Goal: Information Seeking & Learning: Learn about a topic

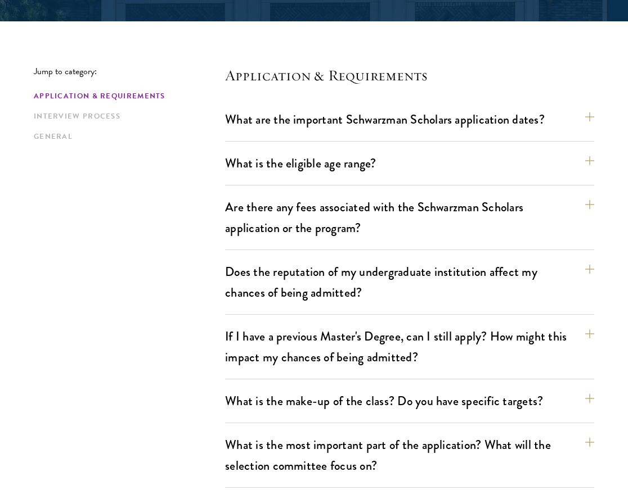
scroll to position [304, 0]
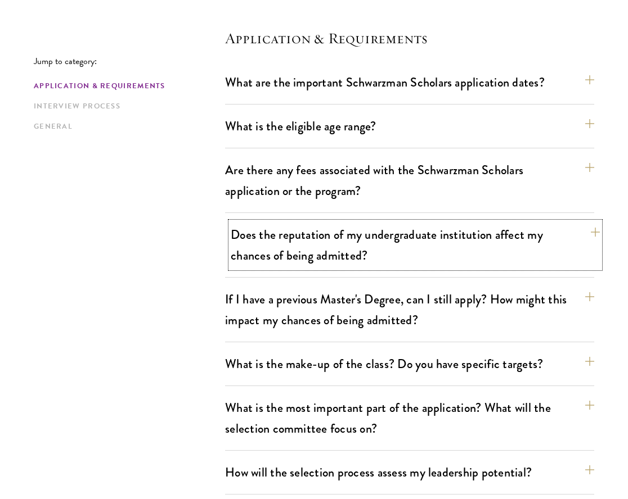
click at [467, 241] on button "Does the reputation of my undergraduate institution affect my chances of being …" at bounding box center [415, 245] width 369 height 46
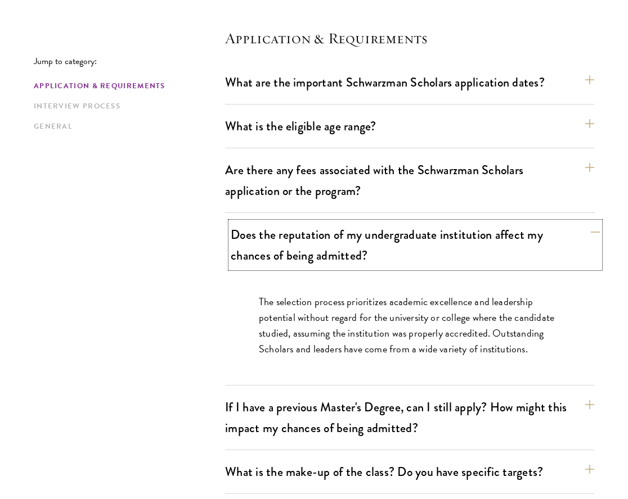
click at [467, 241] on button "Does the reputation of my undergraduate institution affect my chances of being …" at bounding box center [415, 245] width 369 height 46
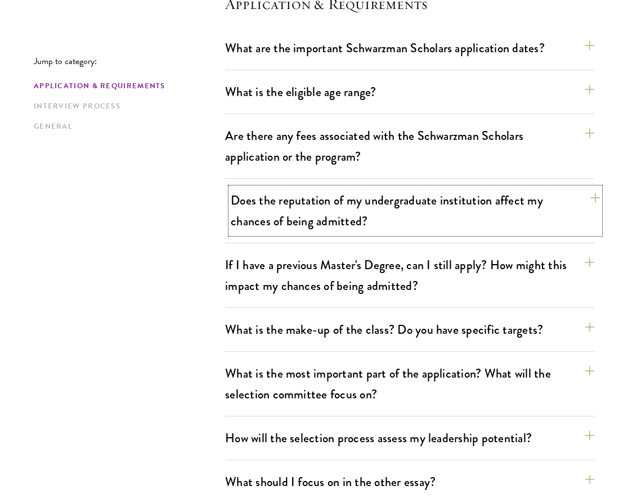
scroll to position [339, 0]
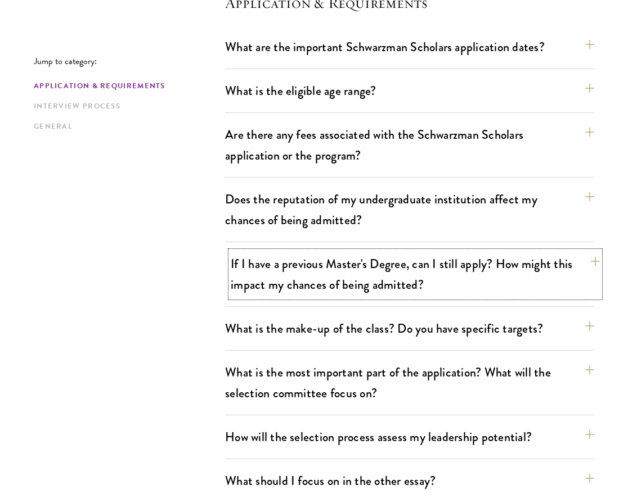
click at [470, 271] on button "If I have a previous Master's Degree, can I still apply? How might this impact …" at bounding box center [415, 274] width 369 height 46
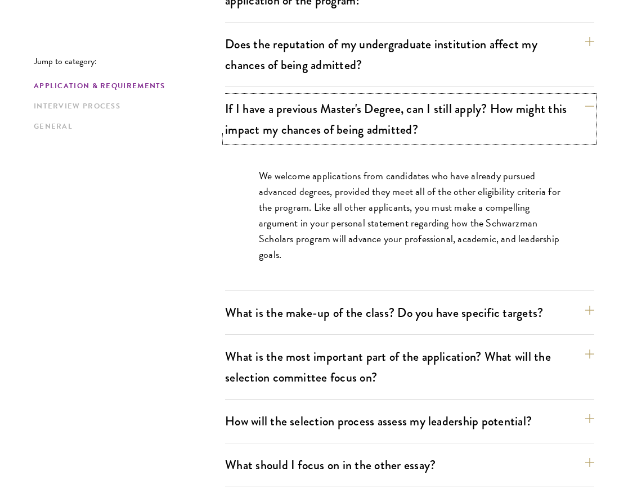
scroll to position [496, 0]
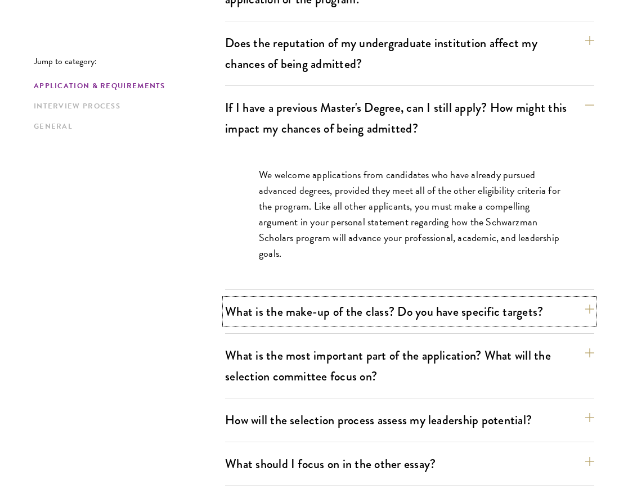
click at [477, 305] on button "What is the make-up of the class? Do you have specific targets?" at bounding box center [409, 311] width 369 height 25
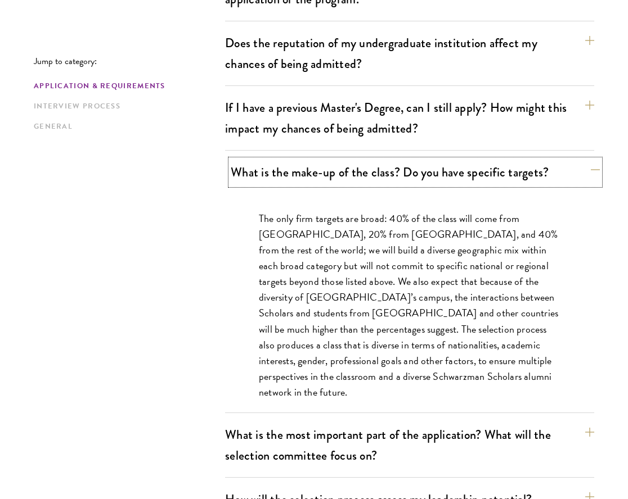
click at [503, 181] on button "What is the make-up of the class? Do you have specific targets?" at bounding box center [415, 172] width 369 height 25
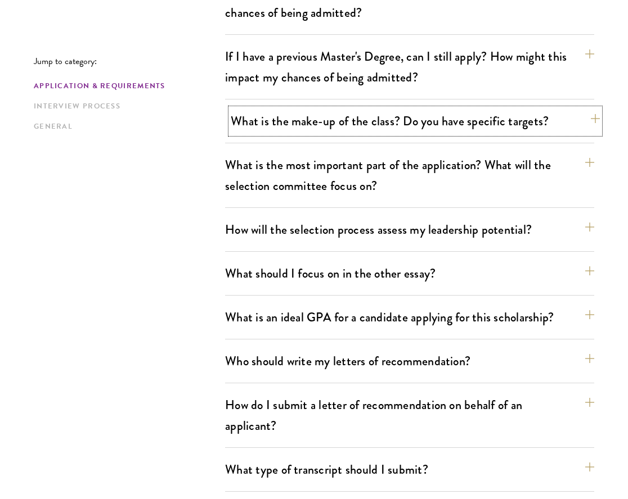
scroll to position [583, 0]
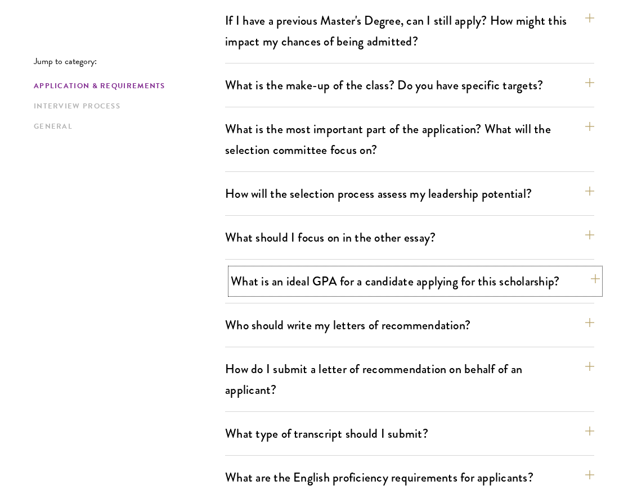
click at [476, 286] on button "What is an ideal GPA for a candidate applying for this scholarship?" at bounding box center [415, 281] width 369 height 25
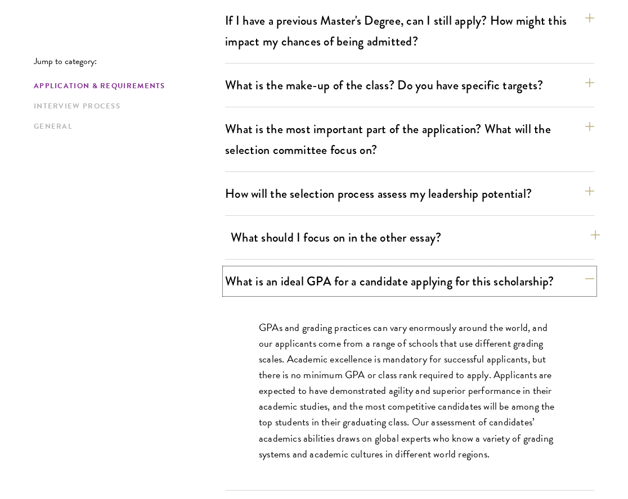
scroll to position [619, 0]
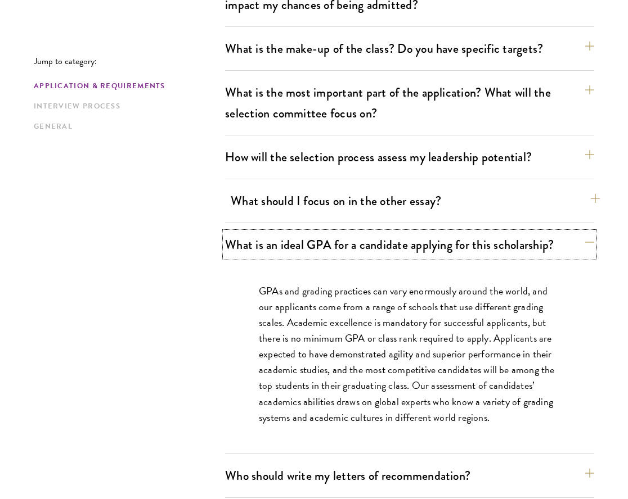
click at [470, 239] on button "What is an ideal GPA for a candidate applying for this scholarship?" at bounding box center [409, 244] width 369 height 25
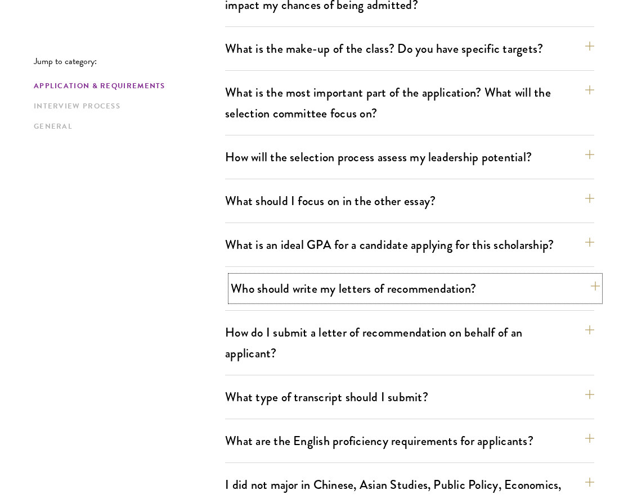
click at [451, 296] on button "Who should write my letters of recommendation?" at bounding box center [415, 288] width 369 height 25
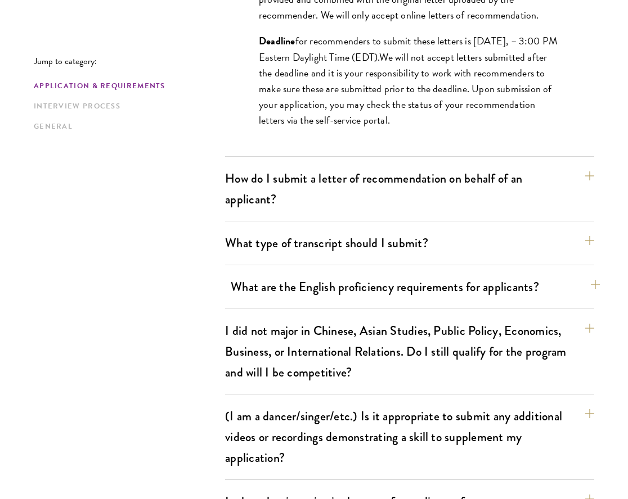
scroll to position [1290, 0]
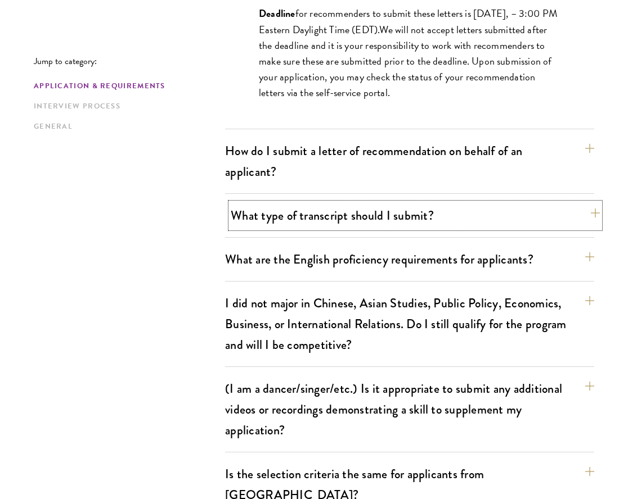
click at [453, 205] on button "What type of transcript should I submit?" at bounding box center [415, 215] width 369 height 25
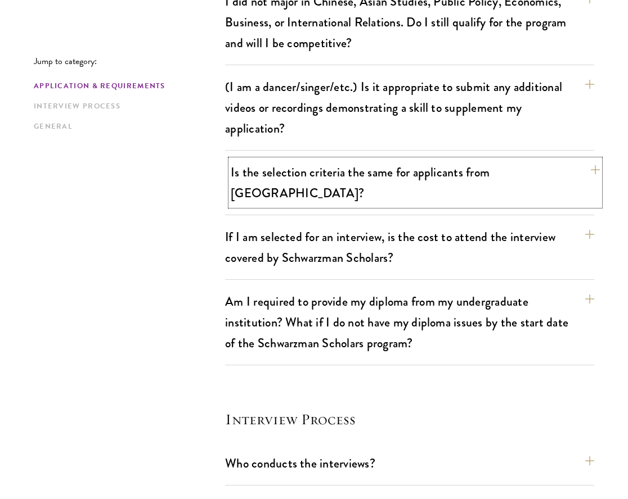
click at [509, 179] on button "Is the selection criteria the same for applicants from China?" at bounding box center [415, 183] width 369 height 46
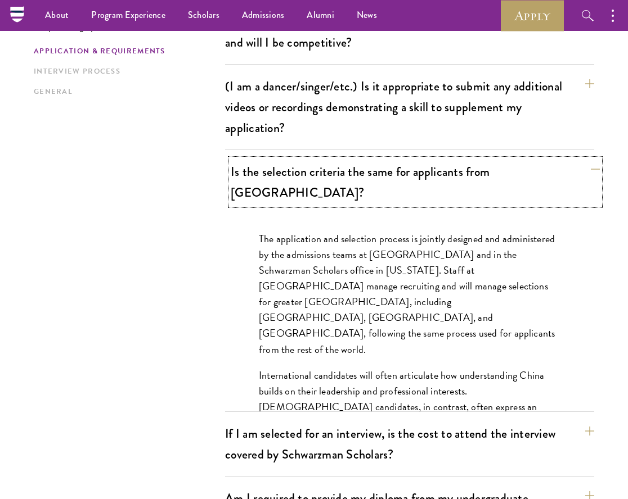
scroll to position [1103, 0]
click at [509, 179] on button "Is the selection criteria the same for applicants from China?" at bounding box center [415, 183] width 369 height 46
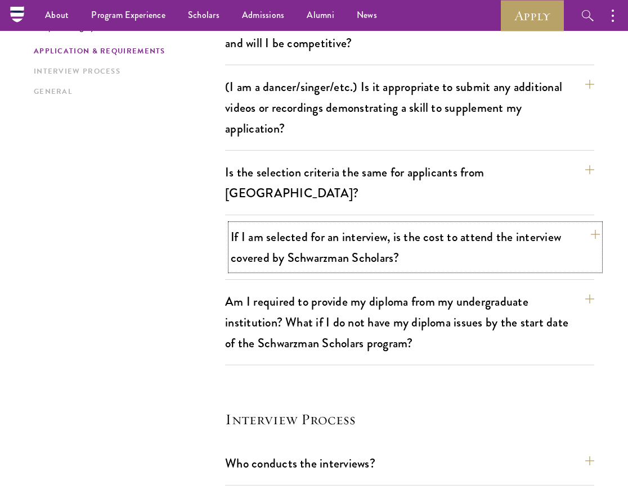
click at [499, 224] on button "If I am selected for an interview, is the cost to attend the interview covered …" at bounding box center [415, 247] width 369 height 46
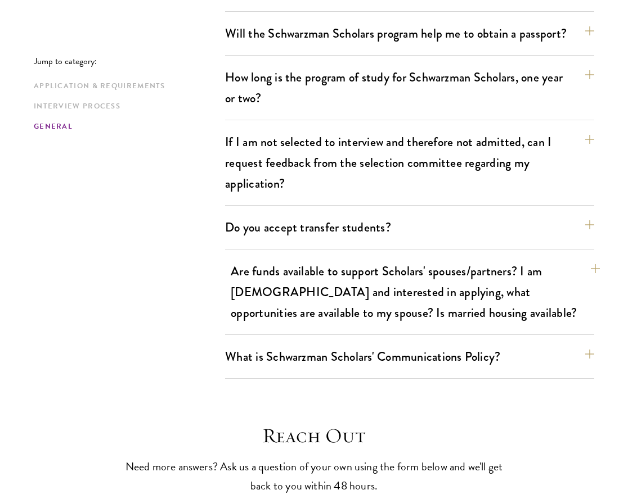
scroll to position [2152, 0]
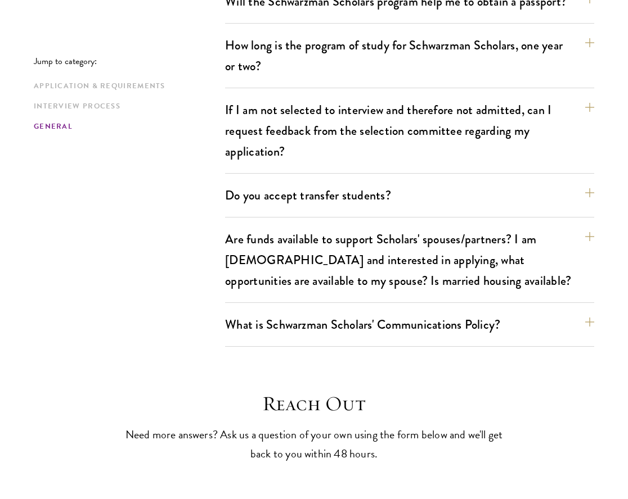
click at [424, 318] on div "What is Schwarzman Scholars' Communications Policy? Social Media and Public Com…" at bounding box center [409, 329] width 369 height 35
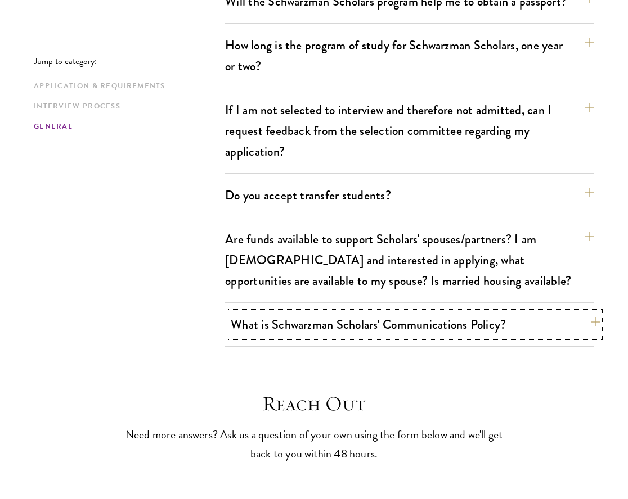
click at [426, 312] on button "What is Schwarzman Scholars' Communications Policy?" at bounding box center [415, 324] width 369 height 25
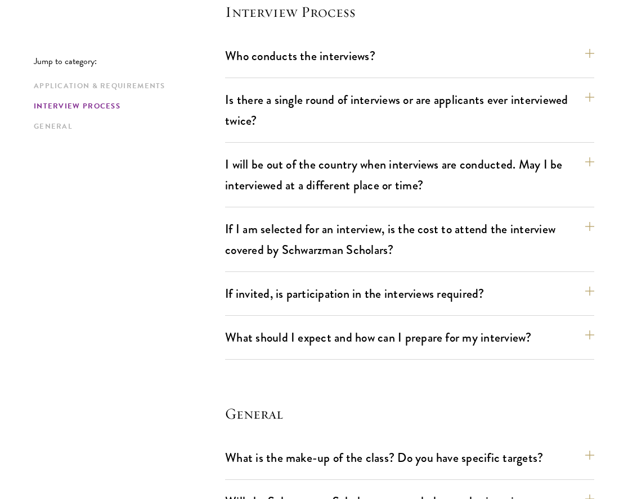
scroll to position [1512, 0]
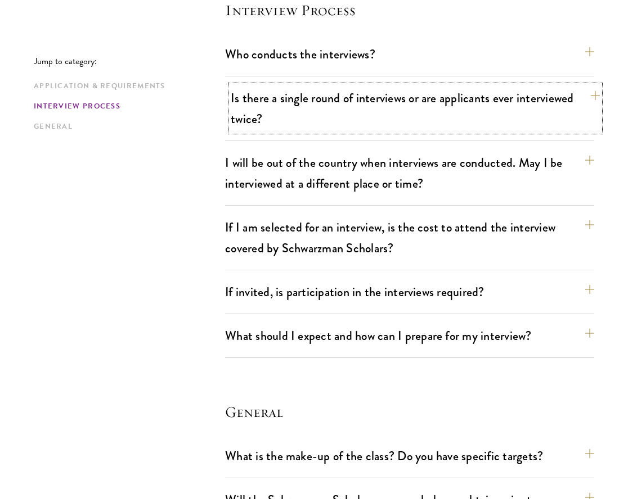
click at [594, 85] on button "Is there a single round of interviews or are applicants ever interviewed twice?" at bounding box center [415, 108] width 369 height 46
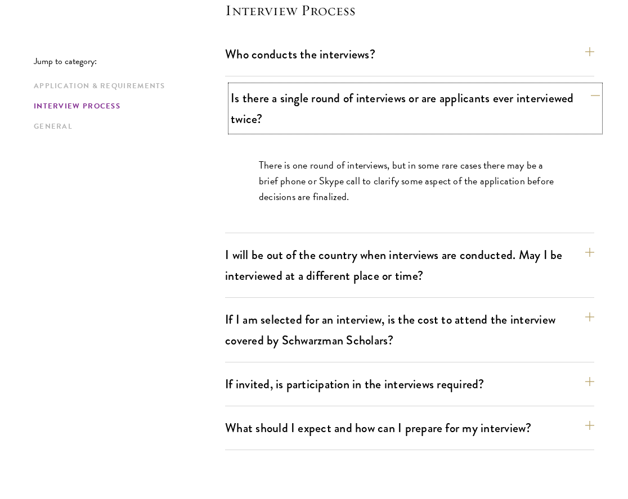
click at [594, 85] on button "Is there a single round of interviews or are applicants ever interviewed twice?" at bounding box center [415, 108] width 369 height 46
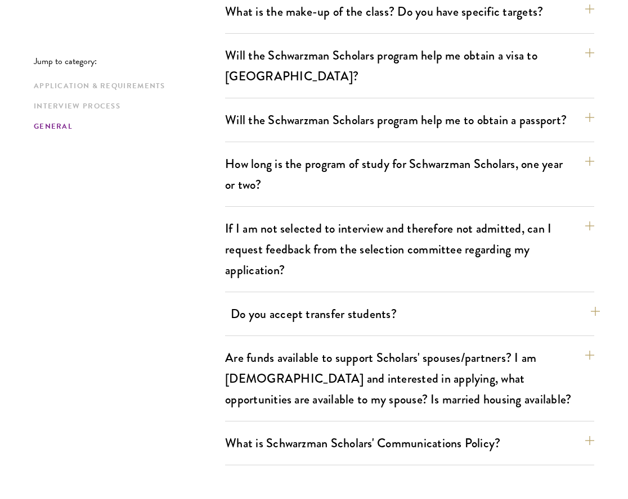
scroll to position [1959, 0]
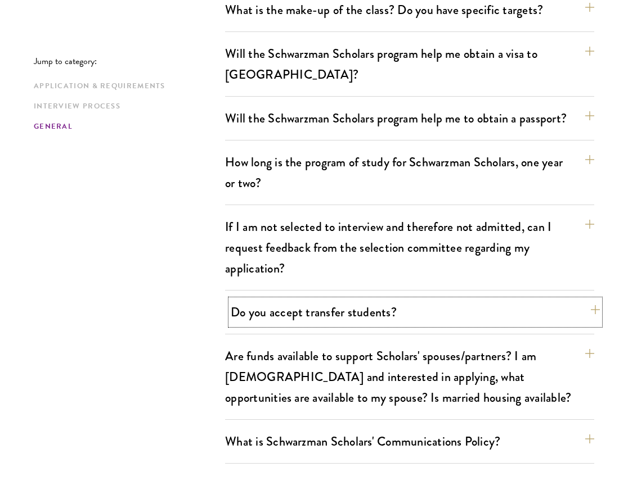
click at [585, 300] on button "Do you accept transfer students?" at bounding box center [415, 312] width 369 height 25
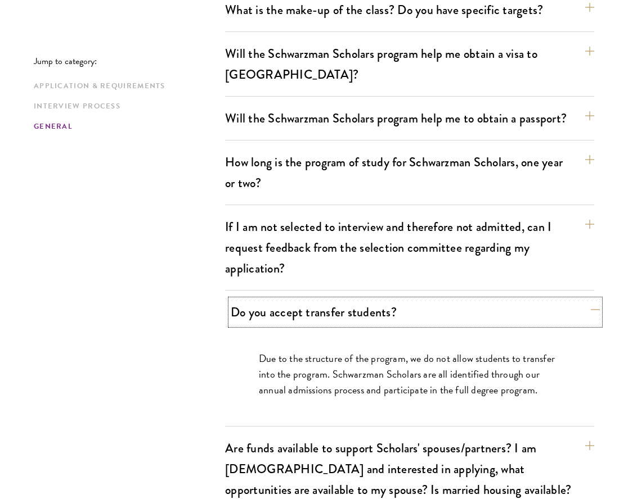
click at [585, 300] on button "Do you accept transfer students?" at bounding box center [415, 312] width 369 height 25
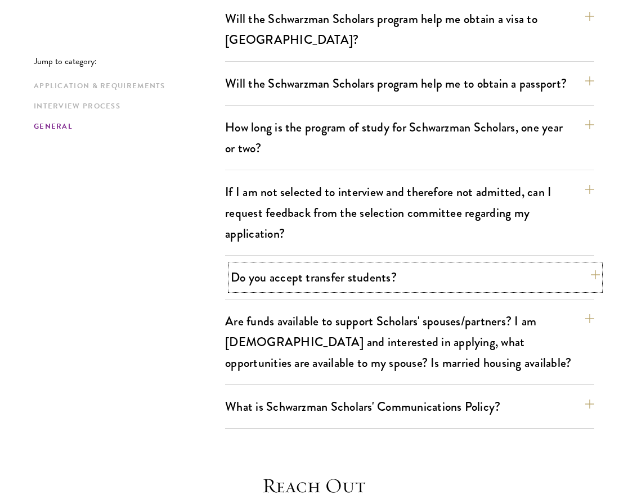
scroll to position [1996, 0]
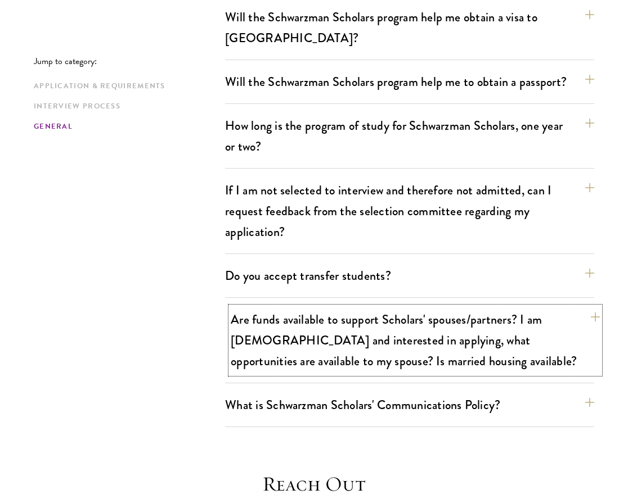
click at [589, 307] on button "Are funds available to support Scholars' spouses/partners? I am married and int…" at bounding box center [415, 340] width 369 height 67
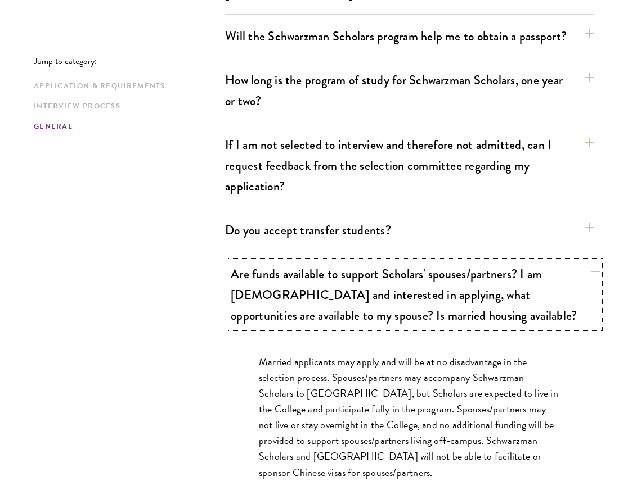
scroll to position [2042, 0]
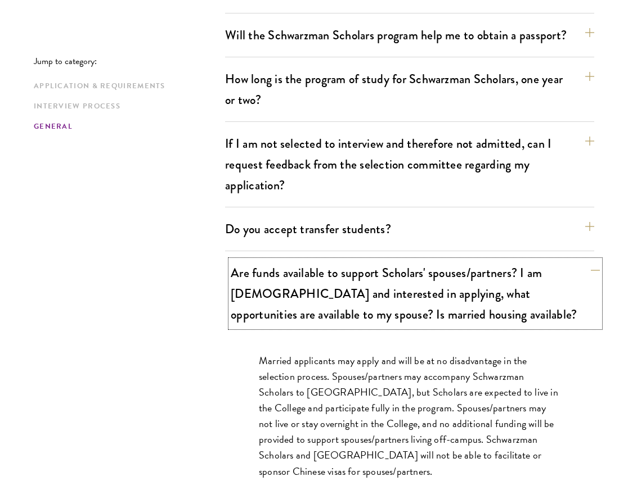
click at [590, 260] on button "Are funds available to support Scholars' spouses/partners? I am married and int…" at bounding box center [415, 293] width 369 height 67
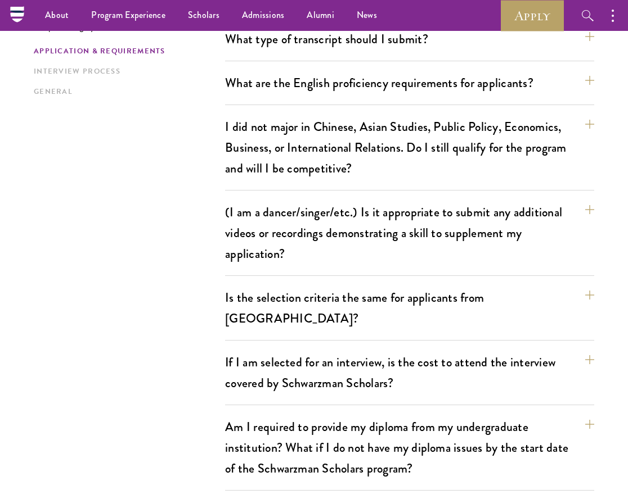
scroll to position [943, 0]
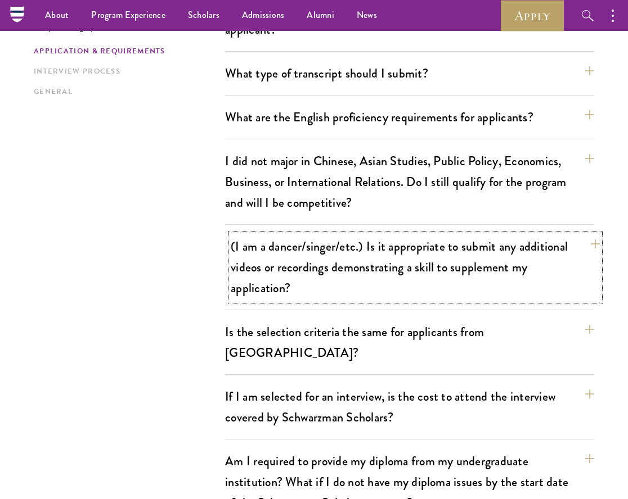
click at [596, 244] on button "(I am a dancer/singer/etc.) Is it appropriate to submit any additional videos o…" at bounding box center [415, 267] width 369 height 67
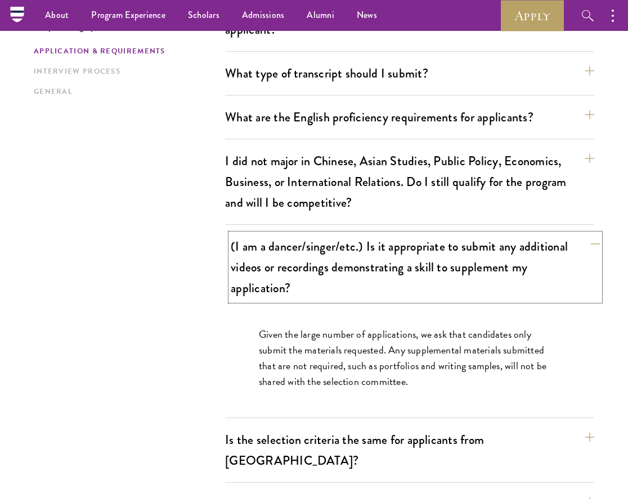
click at [596, 244] on button "(I am a dancer/singer/etc.) Is it appropriate to submit any additional videos o…" at bounding box center [415, 267] width 369 height 67
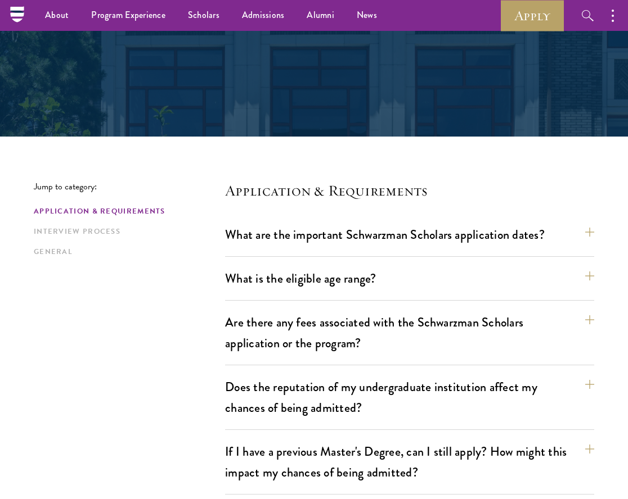
scroll to position [0, 0]
